Goal: Task Accomplishment & Management: Manage account settings

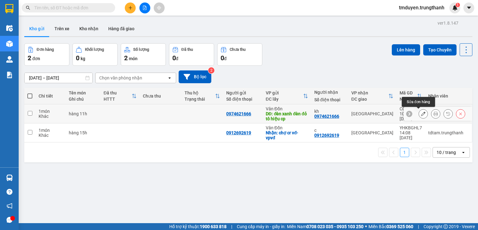
click at [421, 111] on icon at bounding box center [423, 113] width 4 height 4
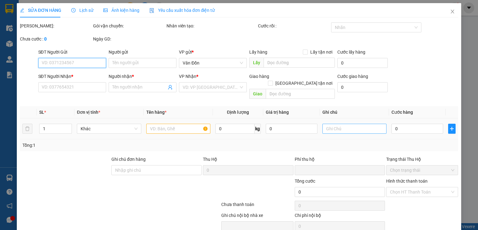
type input "0974621666"
type input "đèn xanh đèn đỏ tô hiệu cp"
type input "0974621666"
type input "kh"
type input "0"
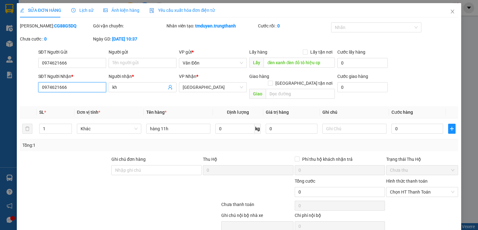
click at [82, 89] on input "0974621666" at bounding box center [72, 87] width 68 height 10
type input "0"
type input "0944689686...0944689688"
click at [135, 91] on span "kh" at bounding box center [143, 87] width 68 height 10
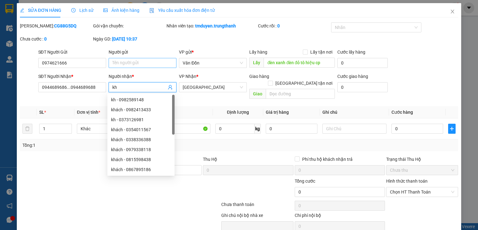
type input "k"
type input "chị duyên"
click at [279, 89] on input "text" at bounding box center [300, 94] width 69 height 10
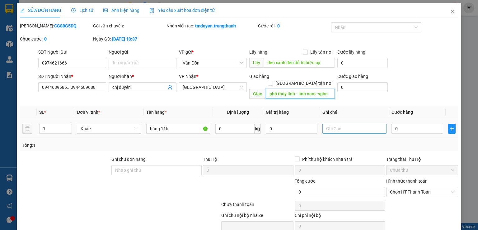
type input "phố thùy linh - lĩnh nam -vphn"
click at [335, 124] on input "text" at bounding box center [355, 129] width 64 height 10
type input "50k ship dtt"
click at [401, 124] on input "0" at bounding box center [418, 129] width 52 height 10
type input "7"
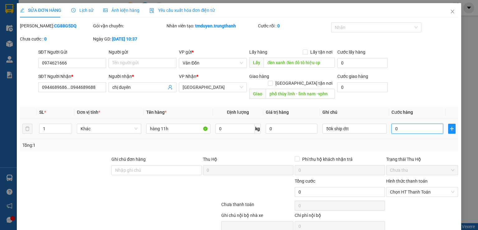
type input "7"
type input "70"
click at [429, 187] on span "Chọn HT Thanh Toán" at bounding box center [422, 191] width 64 height 9
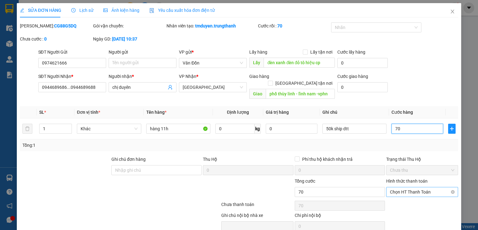
type input "70"
type input "70.000"
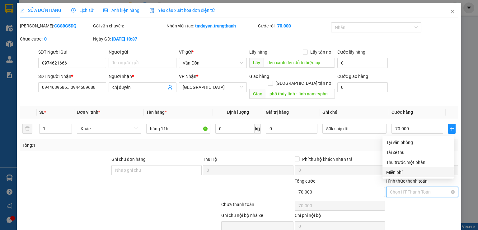
click at [409, 187] on span "Chọn HT Thanh Toán" at bounding box center [422, 191] width 64 height 9
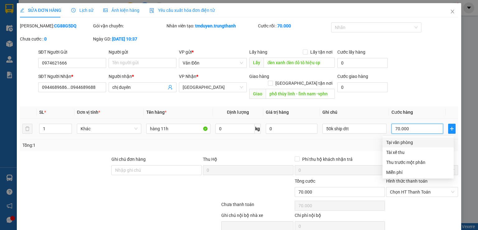
click at [412, 124] on input "70.000" at bounding box center [418, 129] width 52 height 10
click at [447, 165] on span "Chưa thu" at bounding box center [422, 169] width 64 height 9
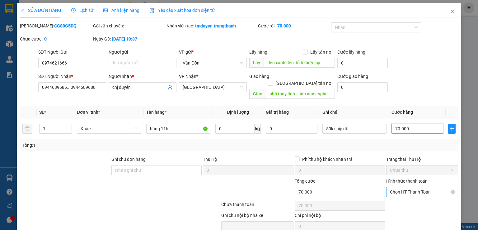
click at [431, 187] on span "Chọn HT Thanh Toán" at bounding box center [422, 191] width 64 height 9
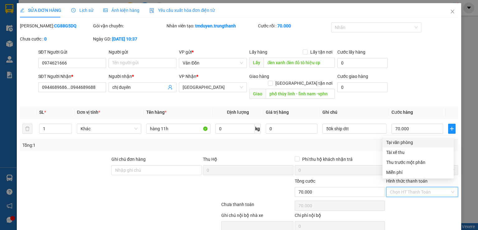
click at [399, 142] on div "Tại văn phòng" at bounding box center [418, 142] width 64 height 7
type input "0"
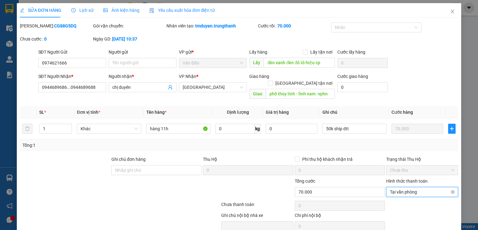
scroll to position [21, 0]
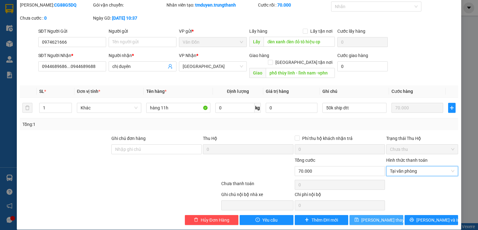
click at [370, 216] on span "[PERSON_NAME] thay đổi" at bounding box center [386, 219] width 50 height 7
click at [366, 216] on span "[PERSON_NAME] thay đổi" at bounding box center [386, 219] width 50 height 7
click at [414, 166] on span "Tại văn phòng" at bounding box center [422, 170] width 64 height 9
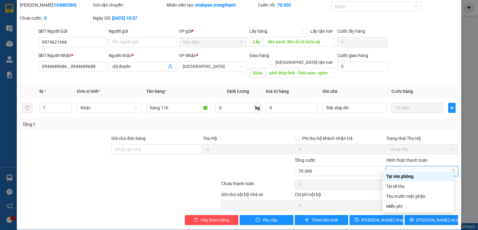
click at [414, 166] on span "Tại văn phòng" at bounding box center [422, 170] width 64 height 9
click at [447, 144] on span "Chưa thu" at bounding box center [422, 148] width 64 height 9
click at [423, 166] on span "Tại văn phòng" at bounding box center [422, 170] width 64 height 9
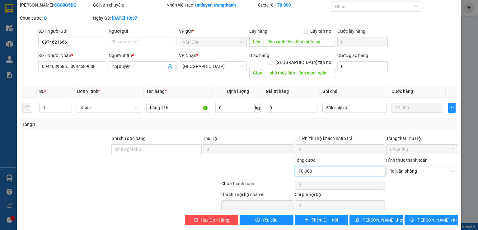
click at [375, 166] on input "70.000" at bounding box center [340, 171] width 90 height 10
click at [369, 216] on span "[PERSON_NAME] thay đổi" at bounding box center [386, 219] width 50 height 7
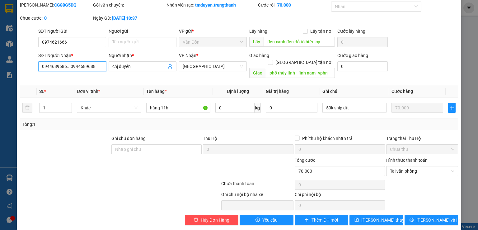
click at [97, 68] on input "0944689686...0944689688" at bounding box center [72, 66] width 68 height 10
click at [73, 67] on input "0944689686...0944689688" at bounding box center [72, 66] width 68 height 10
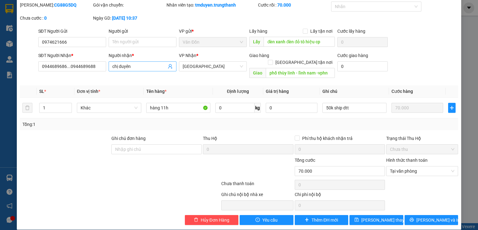
click at [140, 65] on input "chị duyên" at bounding box center [139, 66] width 54 height 7
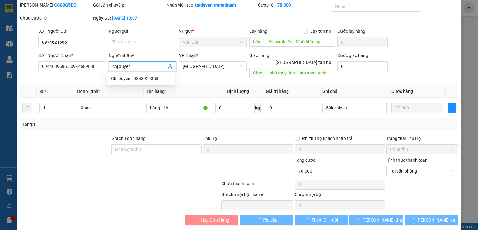
paste input "0944689688"
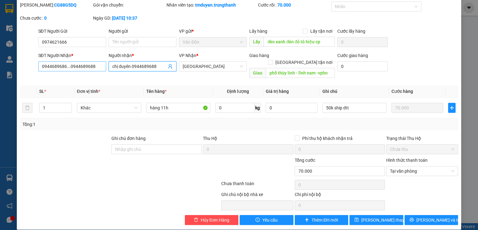
type input "chị duyên 0944689688"
click at [95, 66] on input "0944689686...0944689688" at bounding box center [72, 66] width 68 height 10
type input "0944689686"
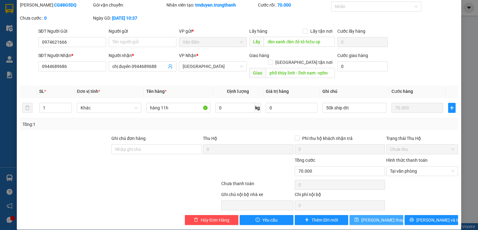
click at [369, 216] on span "[PERSON_NAME] thay đổi" at bounding box center [386, 219] width 50 height 7
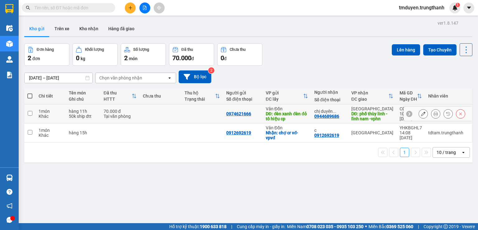
click at [29, 114] on input "checkbox" at bounding box center [30, 113] width 5 height 5
checkbox input "true"
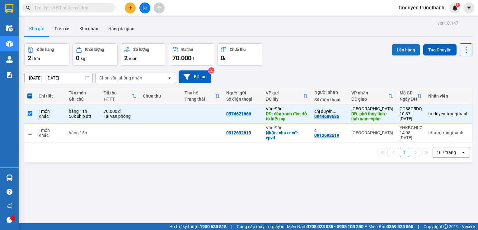
click at [403, 48] on button "Lên hàng" at bounding box center [406, 49] width 28 height 11
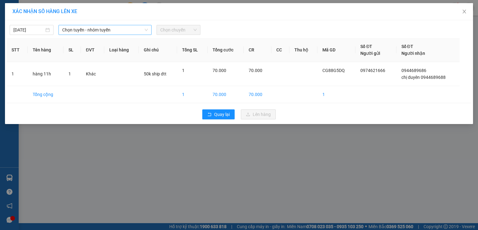
click at [128, 28] on span "Chọn tuyến - nhóm tuyến" at bounding box center [105, 29] width 86 height 9
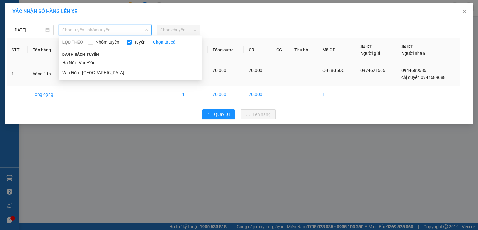
click at [105, 71] on li "Vân Đồn - [GEOGRAPHIC_DATA]" at bounding box center [130, 73] width 143 height 10
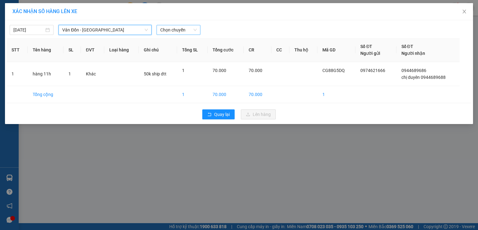
click at [189, 28] on span "Chọn chuyến" at bounding box center [178, 29] width 36 height 9
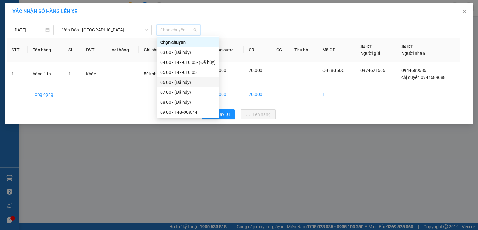
scroll to position [31, 0]
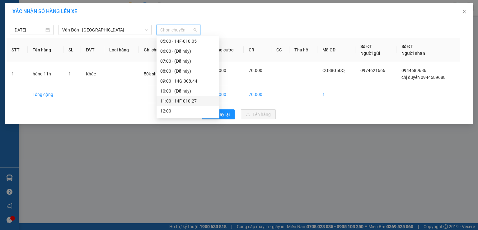
click at [169, 102] on div "11:00 - 14F-010.27" at bounding box center [187, 100] width 55 height 7
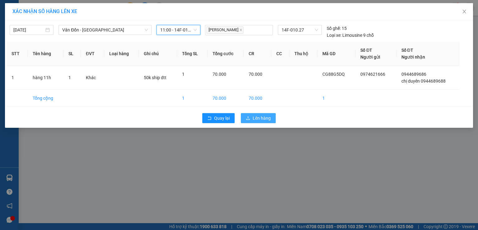
click at [253, 119] on span "Lên hàng" at bounding box center [262, 118] width 18 height 7
